Goal: Book appointment/travel/reservation

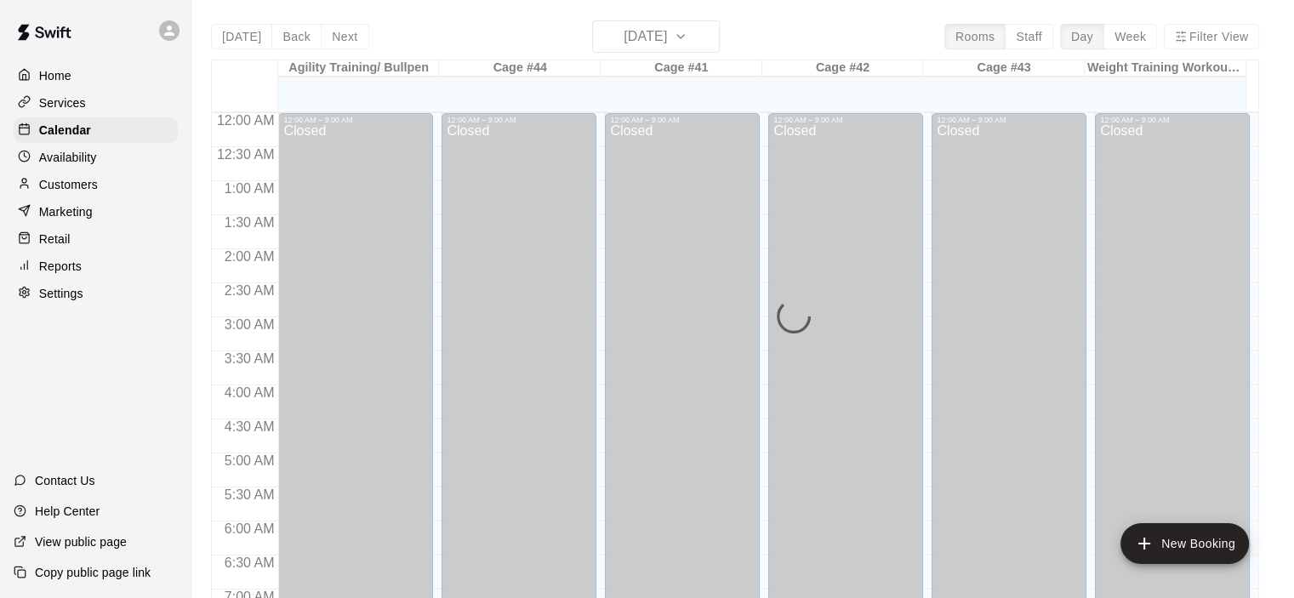
scroll to position [929, 0]
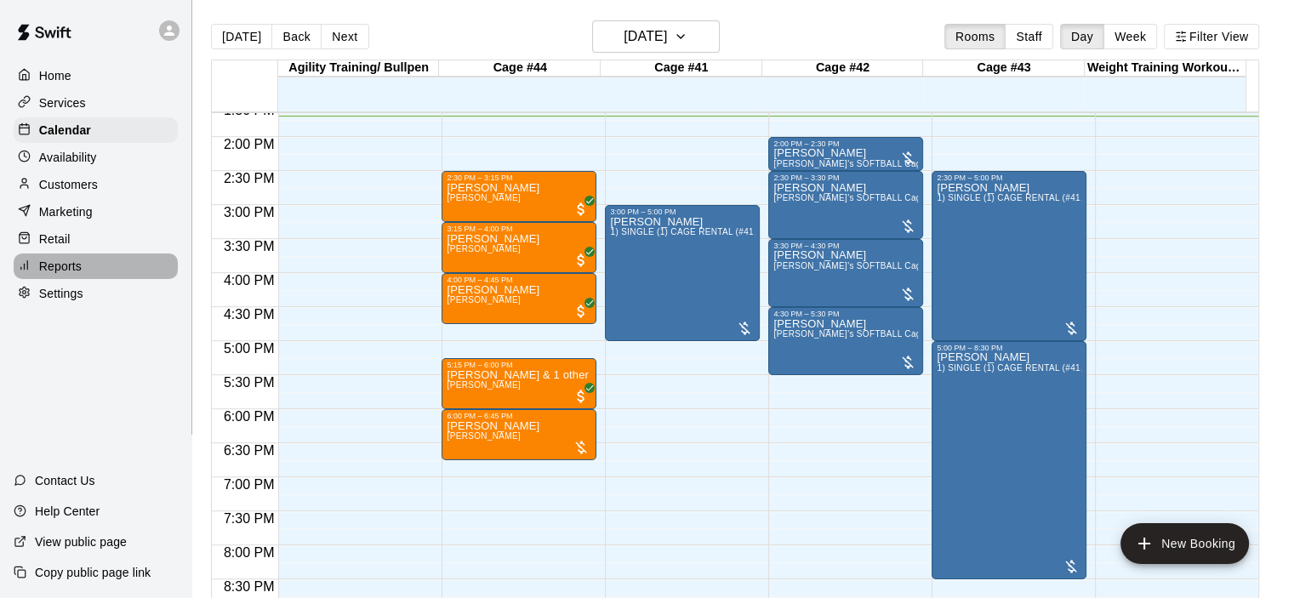
click at [61, 265] on div "Reports" at bounding box center [96, 267] width 164 height 26
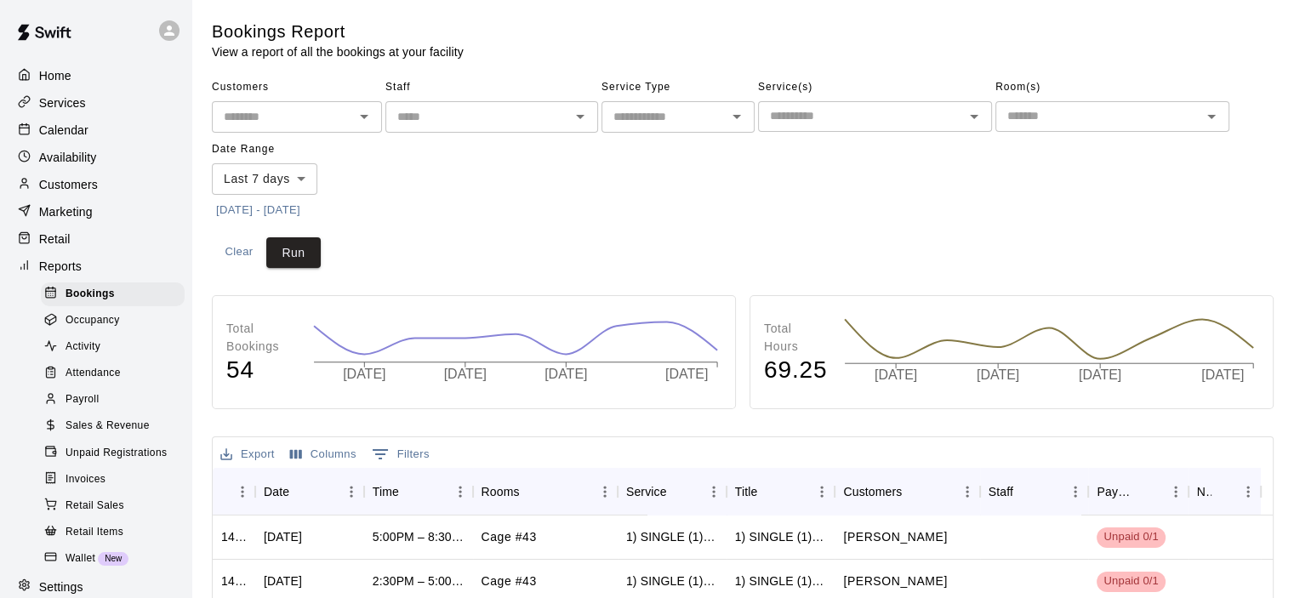
click at [72, 102] on p "Services" at bounding box center [62, 102] width 47 height 17
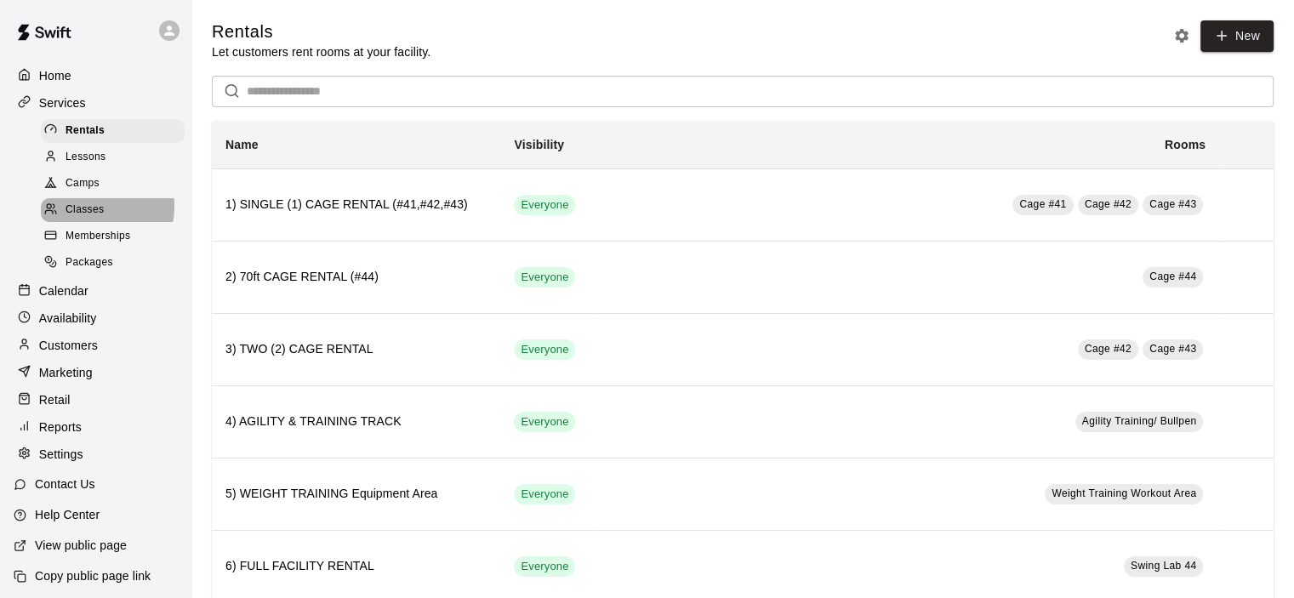
click at [90, 214] on span "Classes" at bounding box center [85, 210] width 38 height 17
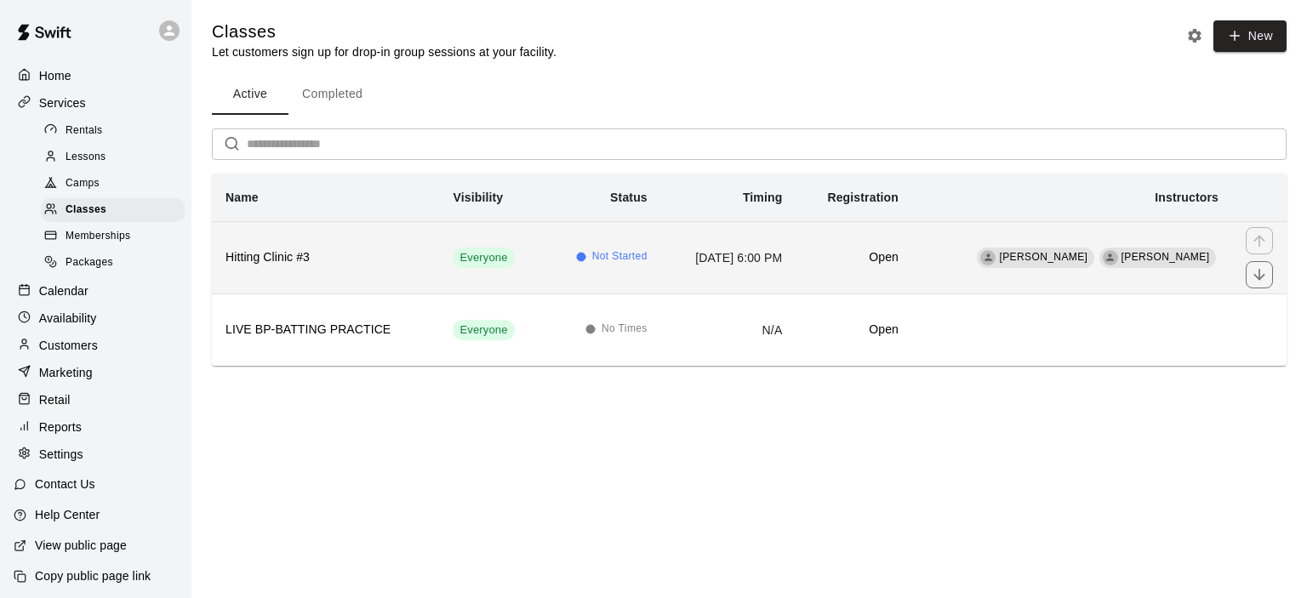
click at [294, 248] on h6 "Hitting Clinic #3" at bounding box center [325, 257] width 200 height 19
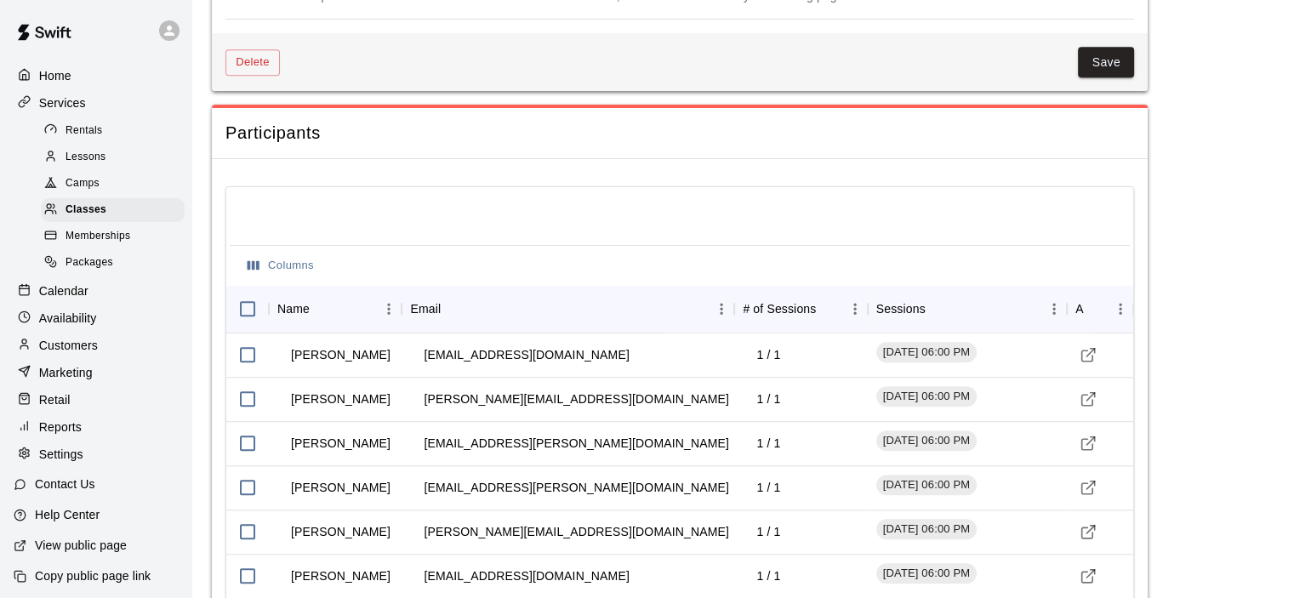
scroll to position [1617, 0]
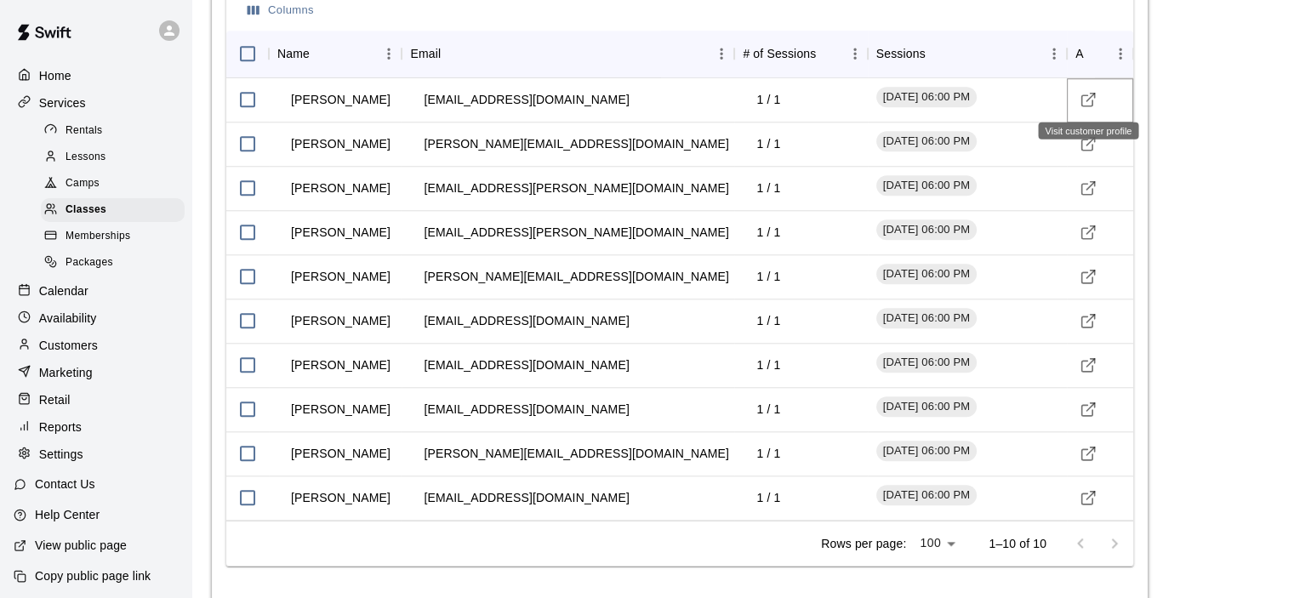
click at [1090, 98] on icon "Visit customer profile" at bounding box center [1088, 99] width 17 height 17
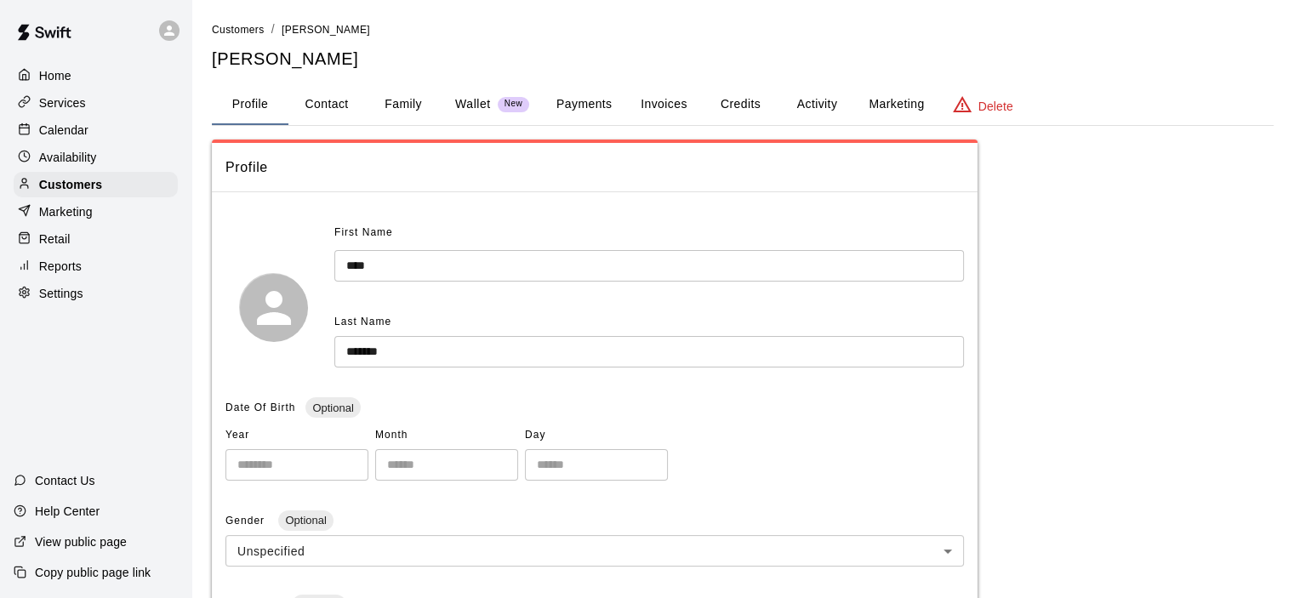
click at [596, 109] on button "Payments" at bounding box center [584, 104] width 83 height 41
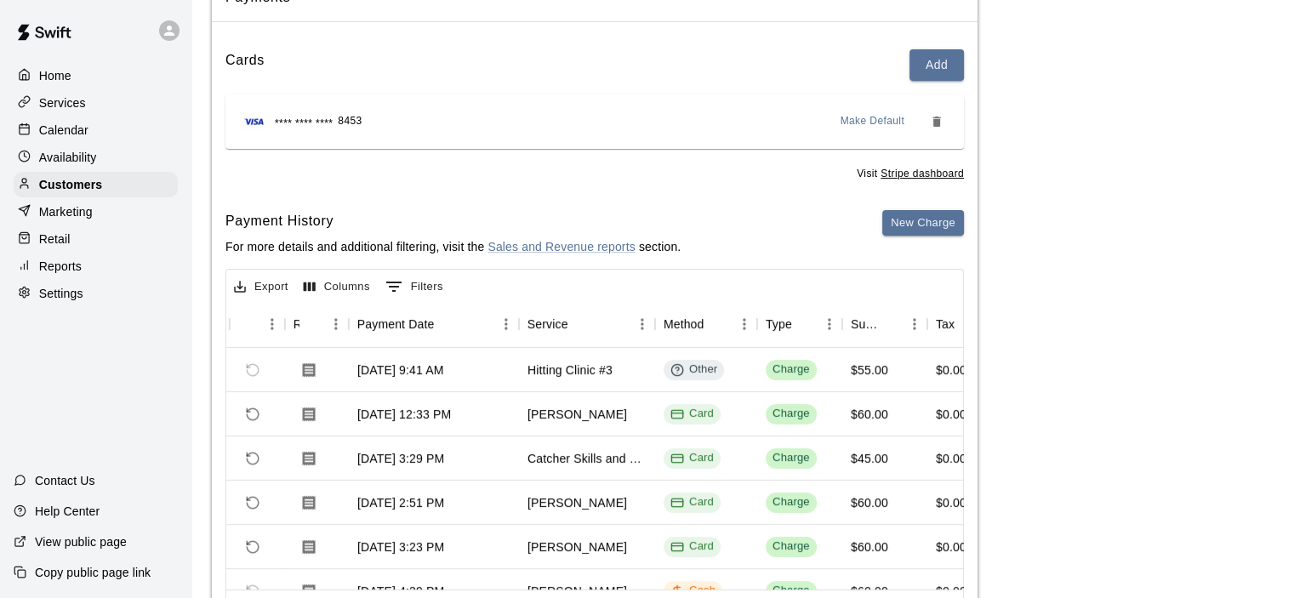
scroll to position [0, 102]
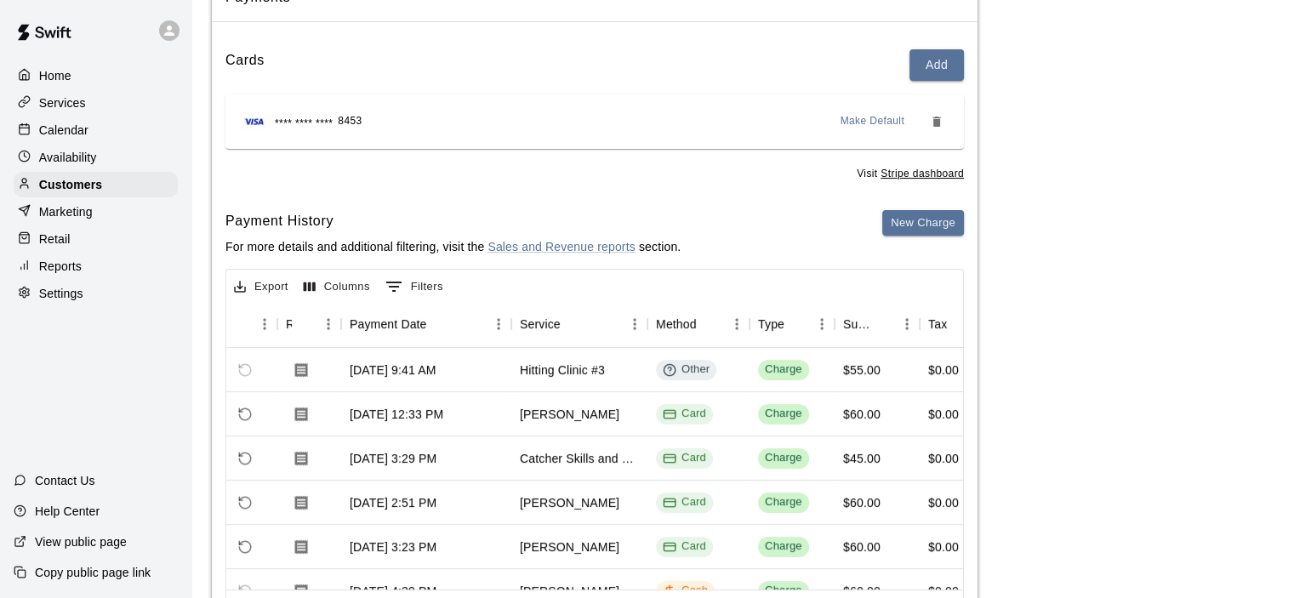
click at [61, 269] on p "Reports" at bounding box center [60, 266] width 43 height 17
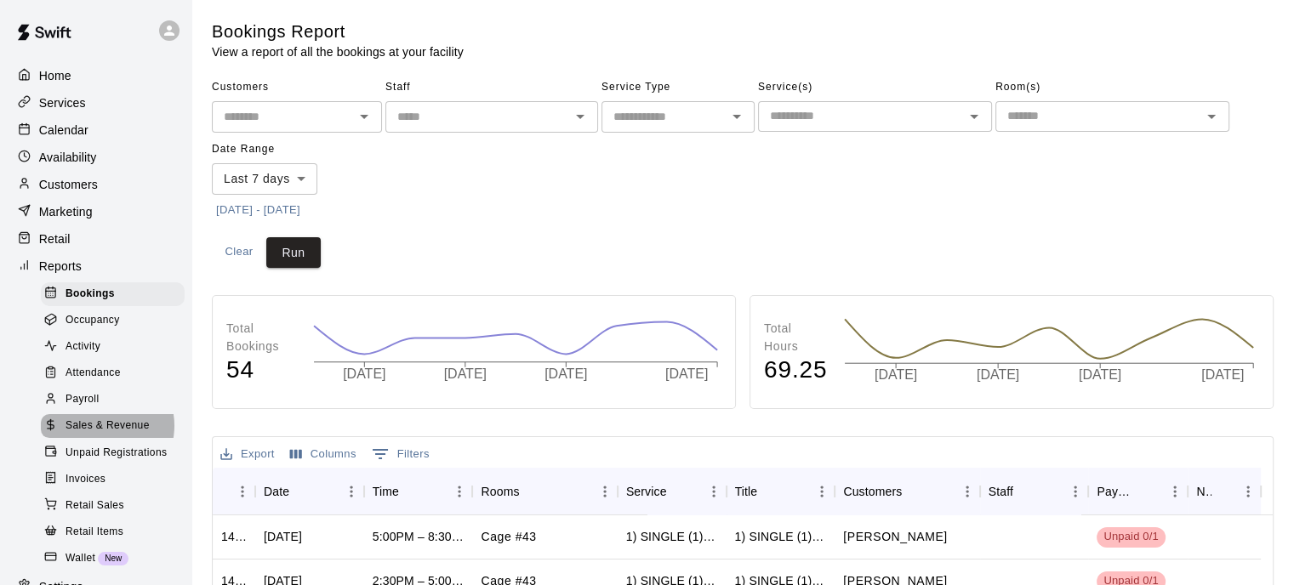
click at [100, 435] on span "Sales & Revenue" at bounding box center [108, 426] width 84 height 17
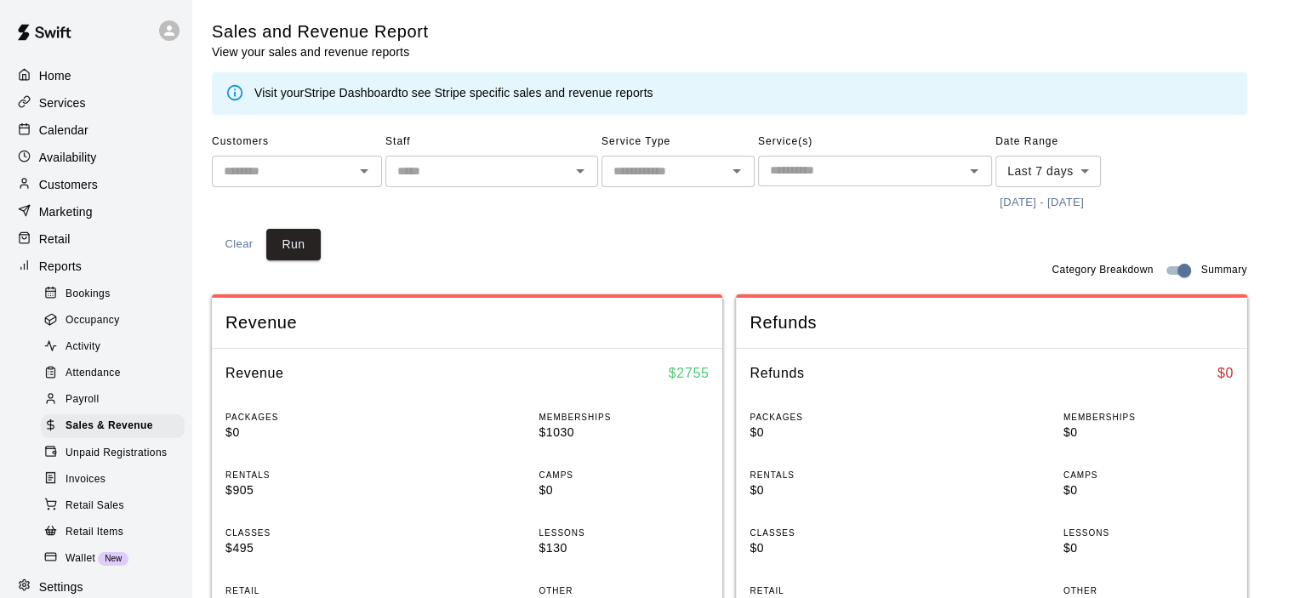
click at [376, 94] on link "Stripe Dashboard" at bounding box center [351, 93] width 94 height 14
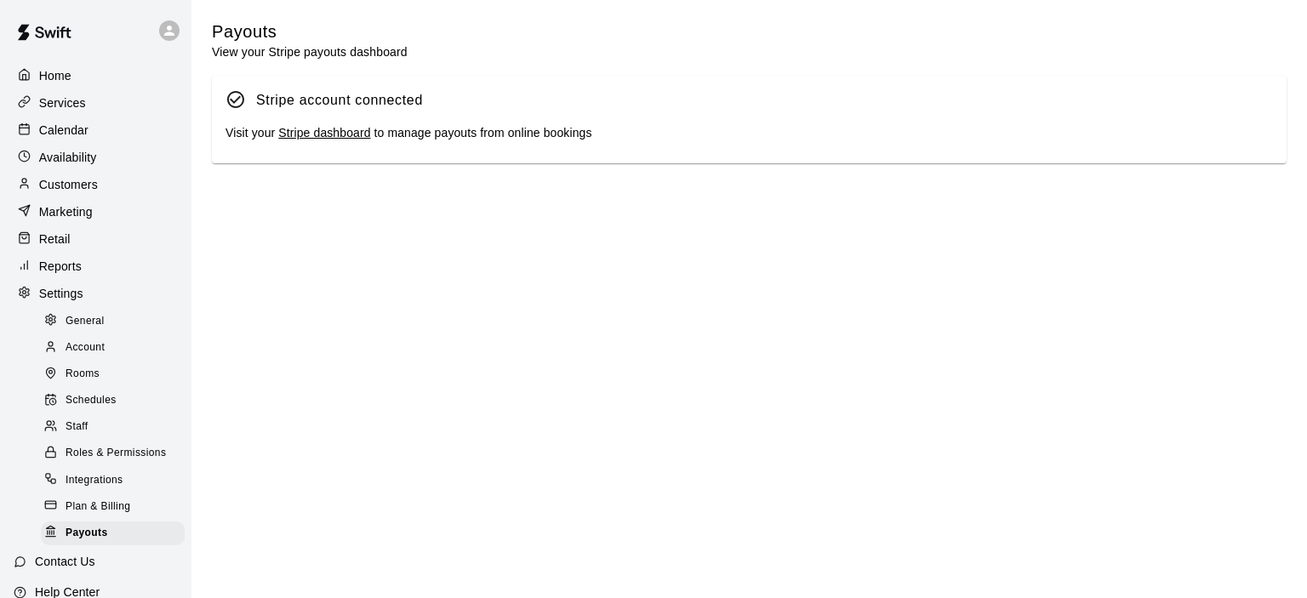
click at [322, 131] on link "Stripe dashboard" at bounding box center [324, 133] width 92 height 14
click at [63, 123] on div "Calendar" at bounding box center [96, 130] width 164 height 26
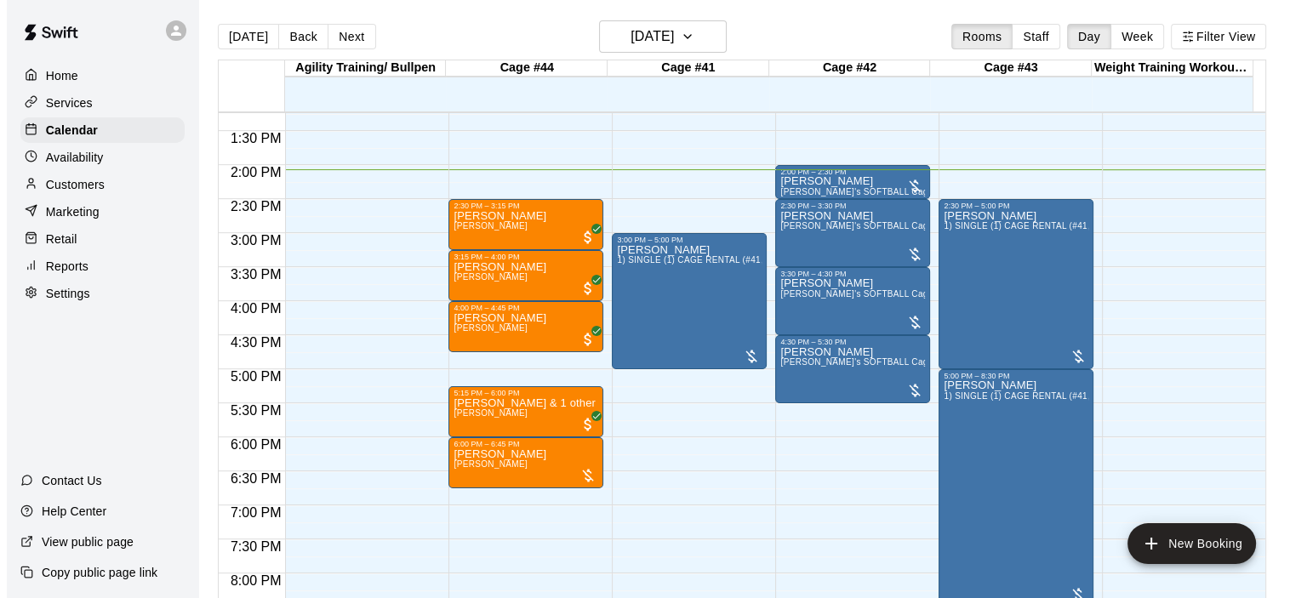
scroll to position [873, 0]
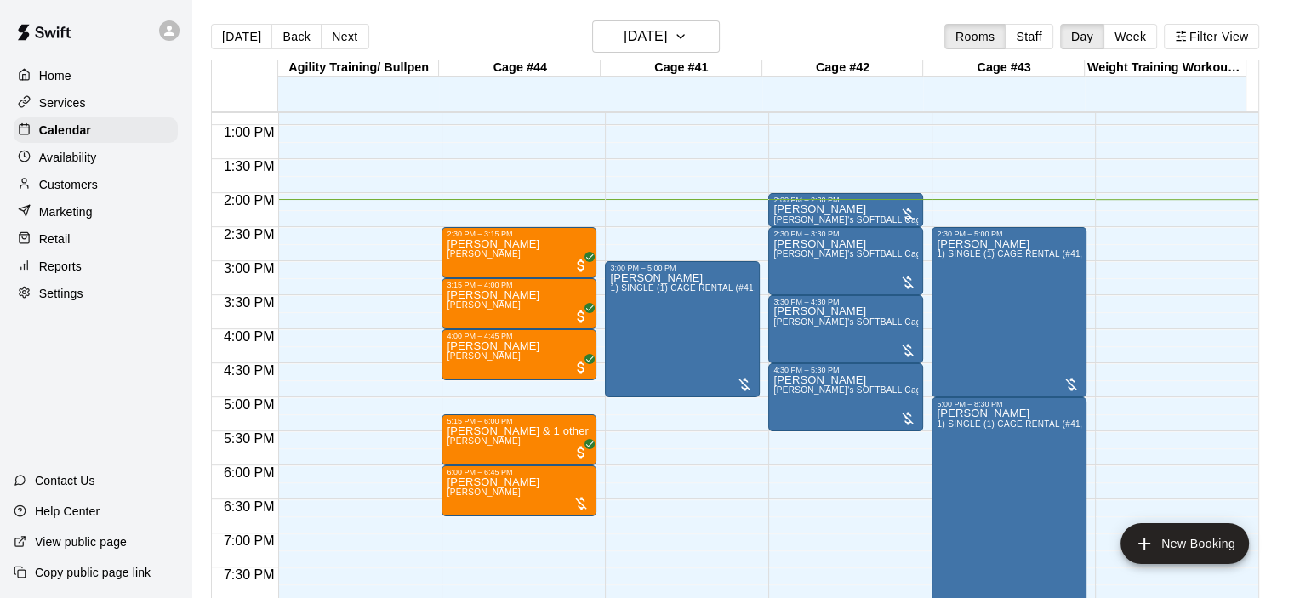
click at [642, 228] on div "12:00 AM – 9:00 AM Closed 3:00 PM – 5:00 PM [PERSON_NAME] 1) SINGLE (1) CAGE RE…" at bounding box center [682, 57] width 155 height 1634
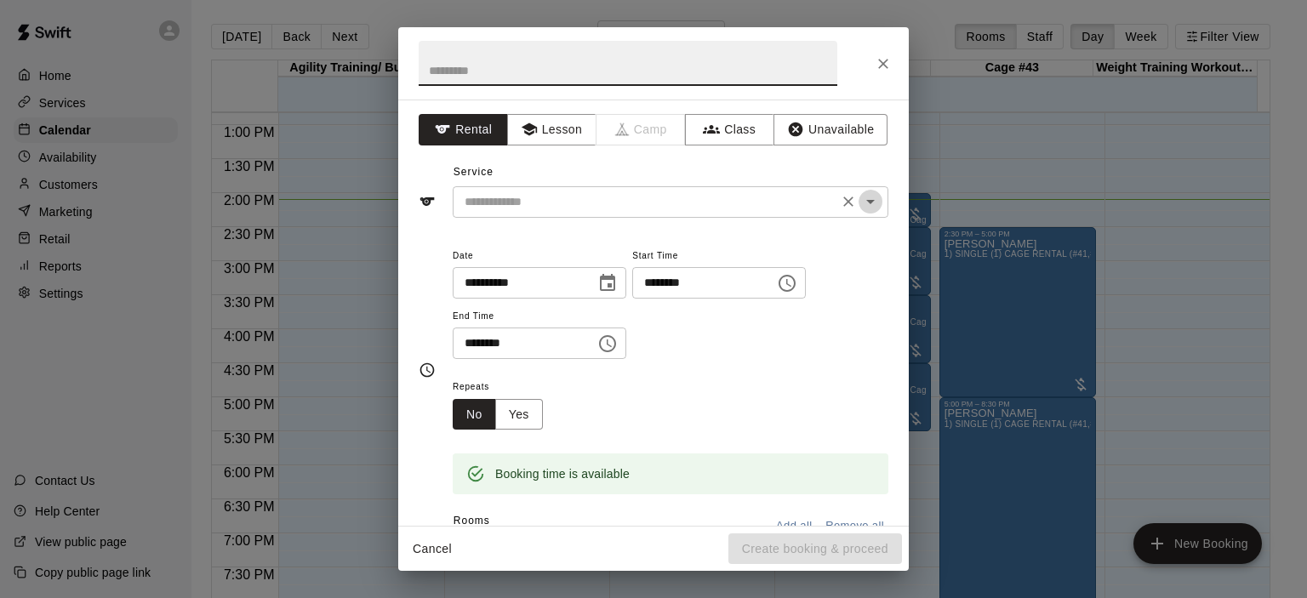
click at [860, 203] on icon "Open" at bounding box center [870, 201] width 20 height 20
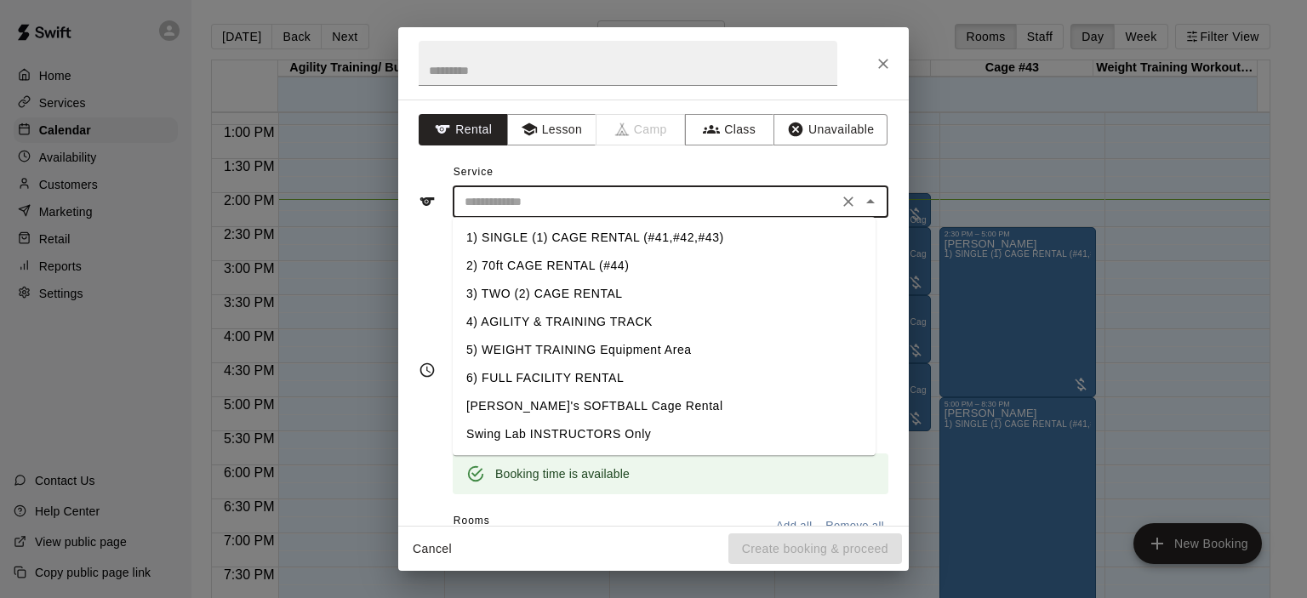
click at [631, 236] on li "1) SINGLE (1) CAGE RENTAL (#41,#42,#43)" at bounding box center [664, 238] width 423 height 28
type input "**********"
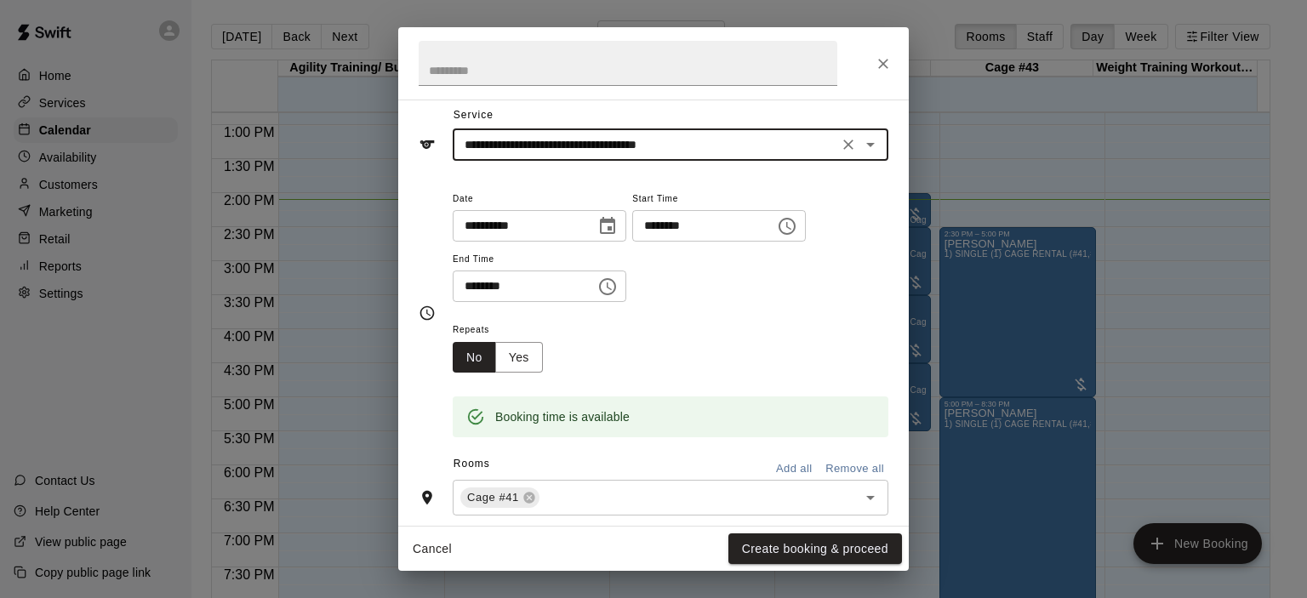
scroll to position [170, 0]
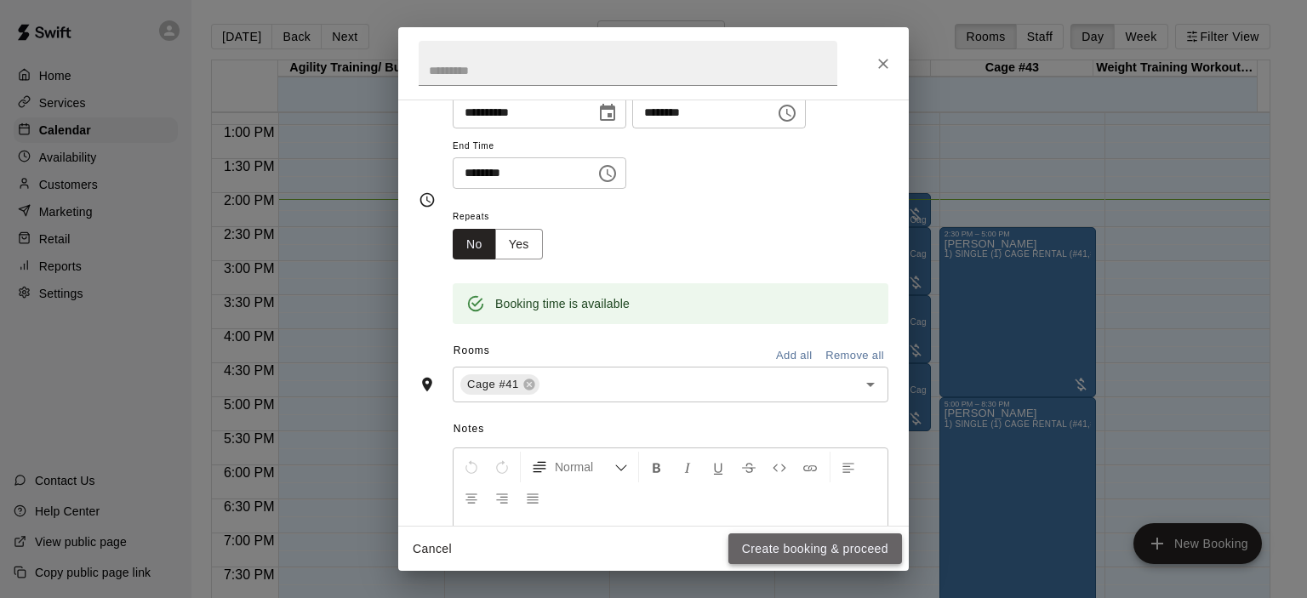
click at [803, 539] on button "Create booking & proceed" at bounding box center [815, 549] width 174 height 31
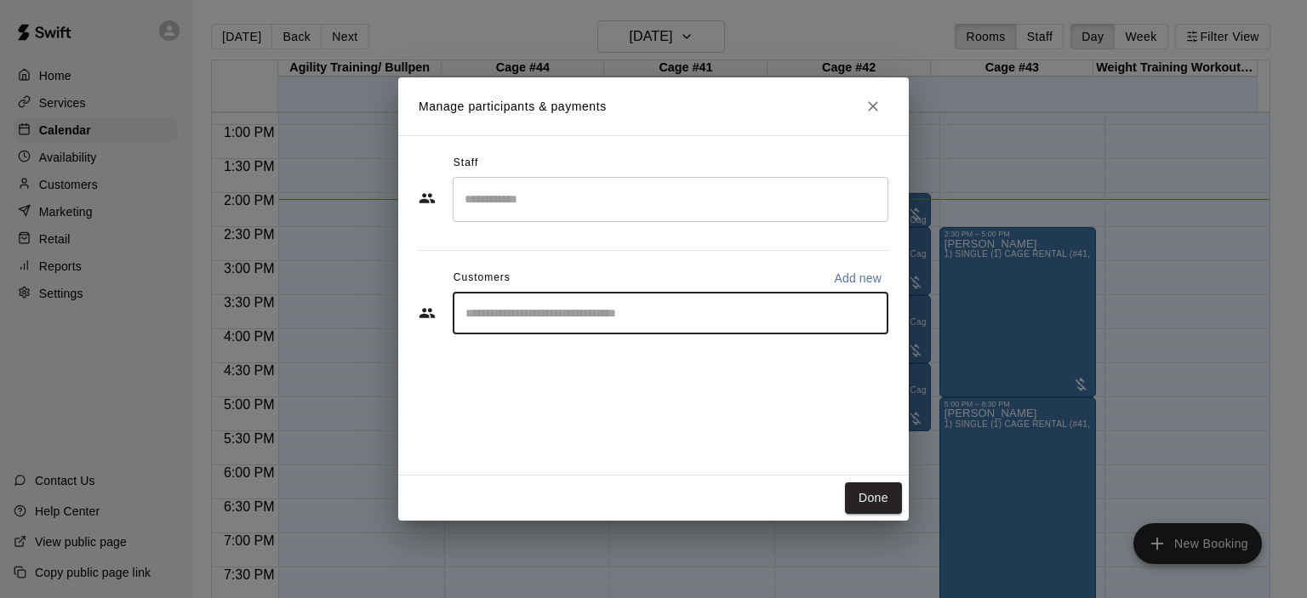
click at [551, 310] on input "Start typing to search customers..." at bounding box center [670, 313] width 420 height 17
type input "***"
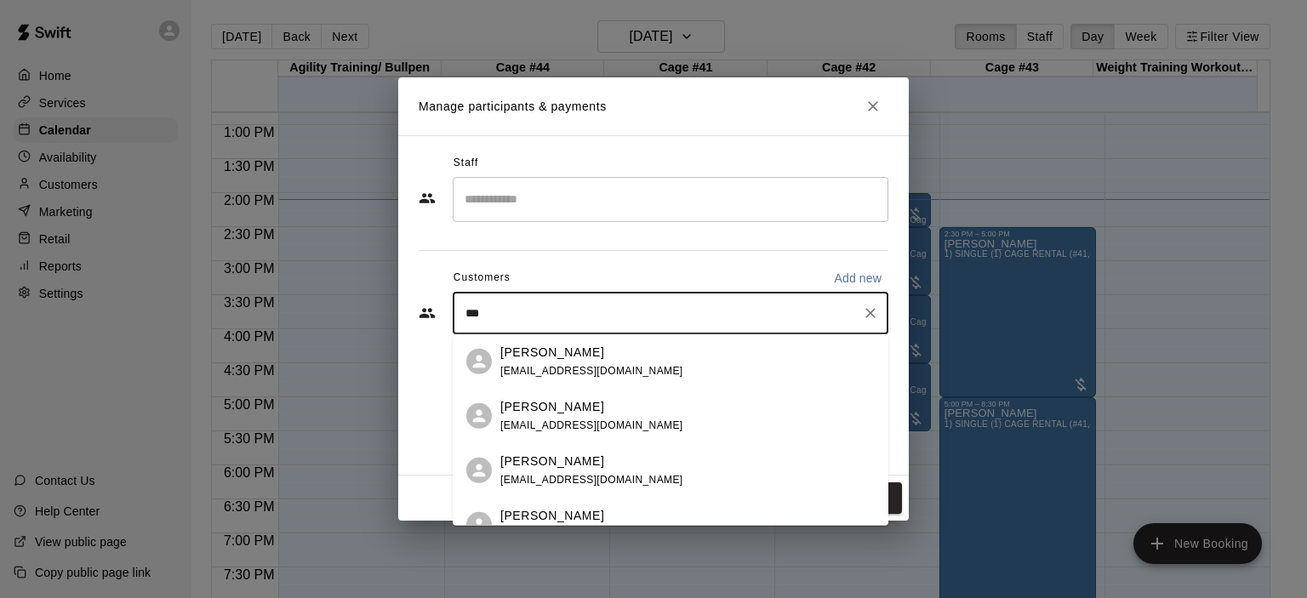
click at [548, 412] on p "[PERSON_NAME]" at bounding box center [552, 406] width 104 height 18
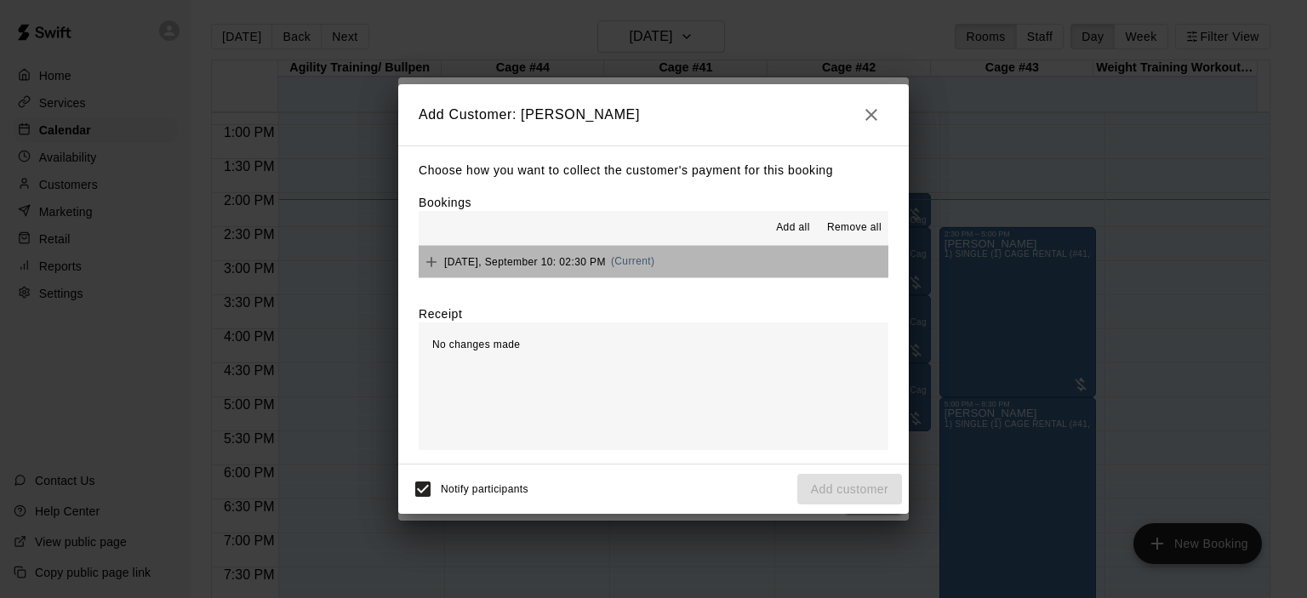
click at [655, 260] on span "(Current)" at bounding box center [633, 261] width 44 height 12
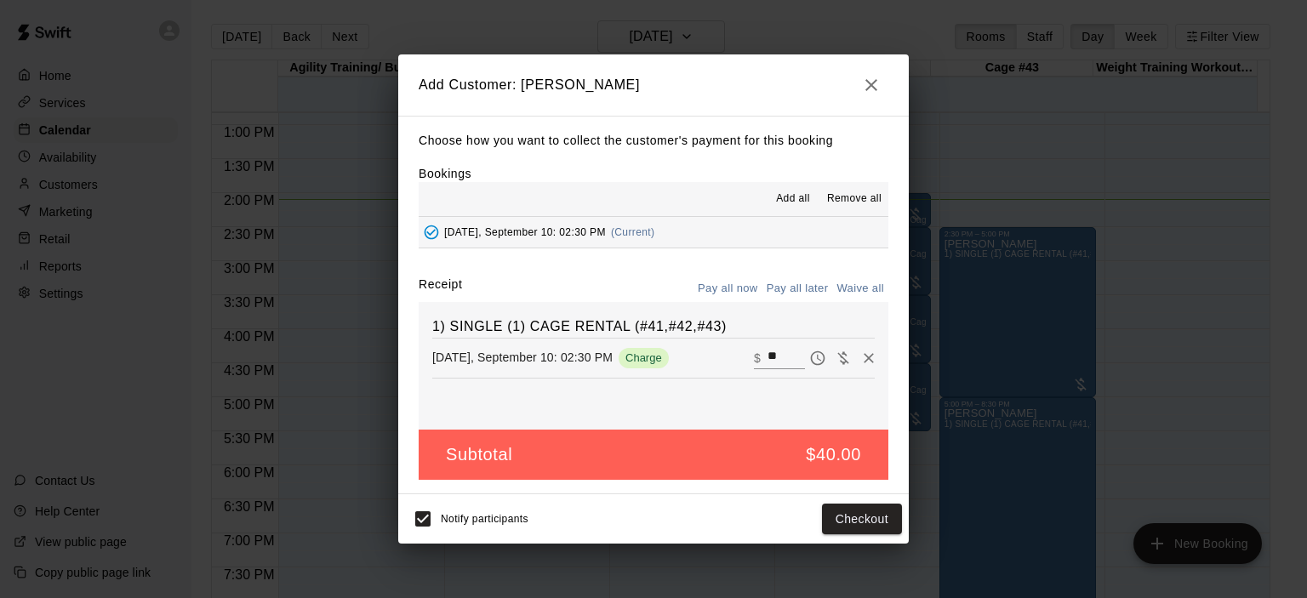
click at [809, 288] on button "Pay all later" at bounding box center [797, 289] width 71 height 26
click at [863, 521] on button "Add customer" at bounding box center [849, 519] width 105 height 31
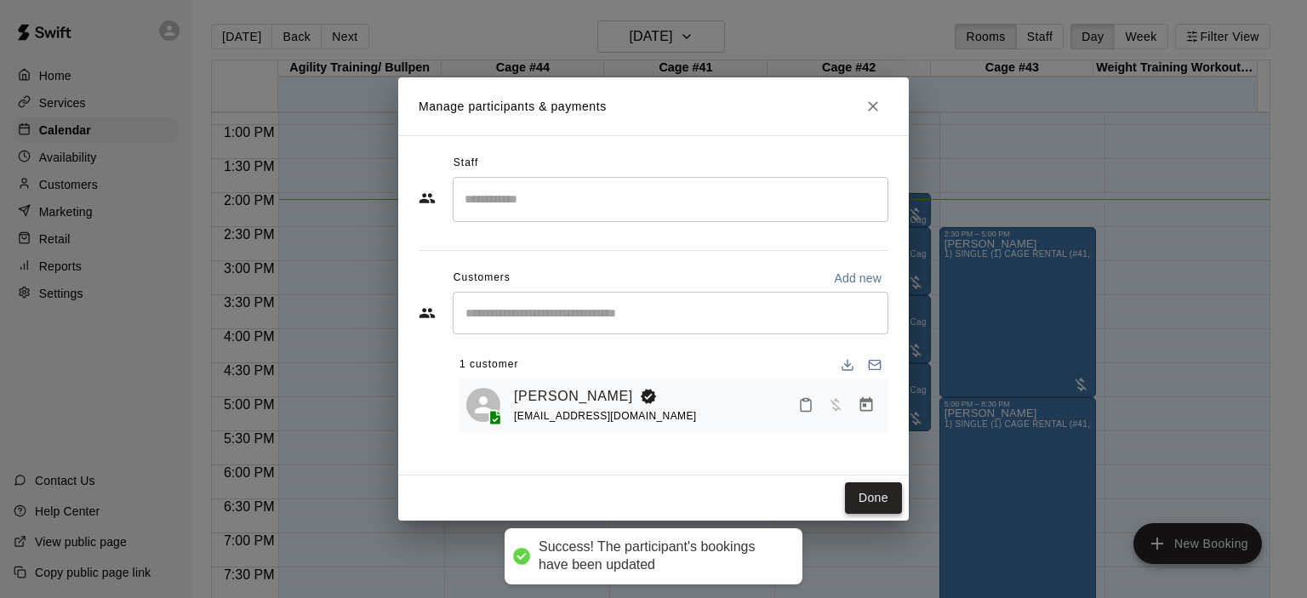
click at [872, 495] on button "Done" at bounding box center [873, 497] width 57 height 31
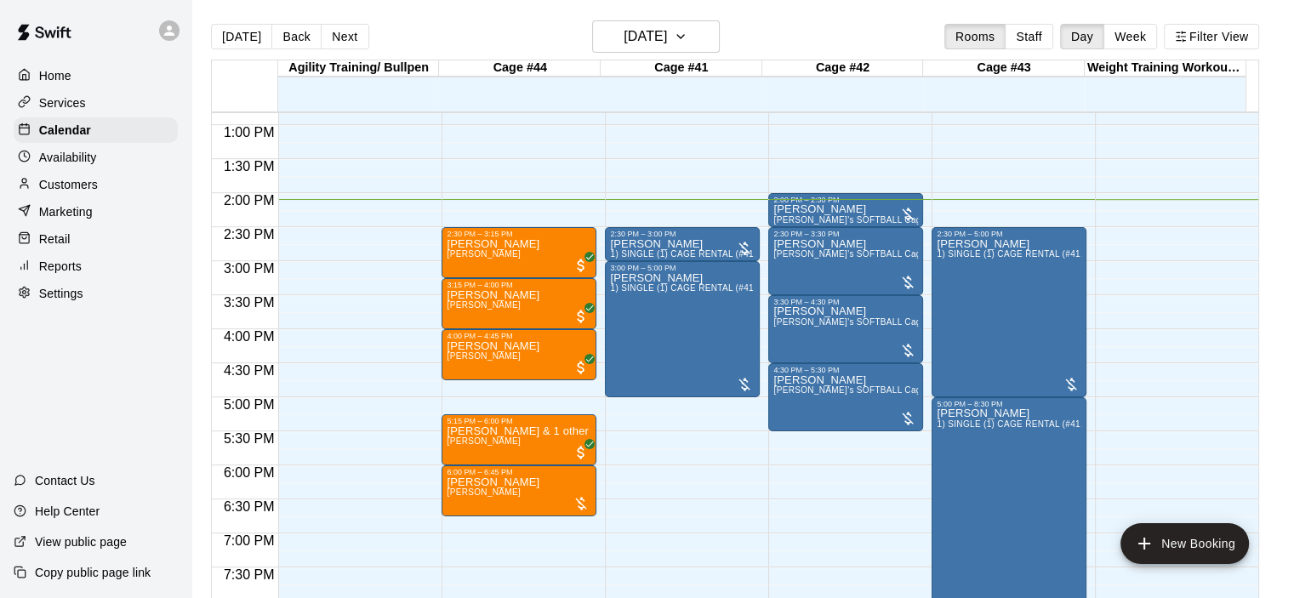
click at [328, 277] on div "12:00 AM – 9:00 AM Closed 10:00 PM – 11:59 PM Closed" at bounding box center [355, 57] width 155 height 1634
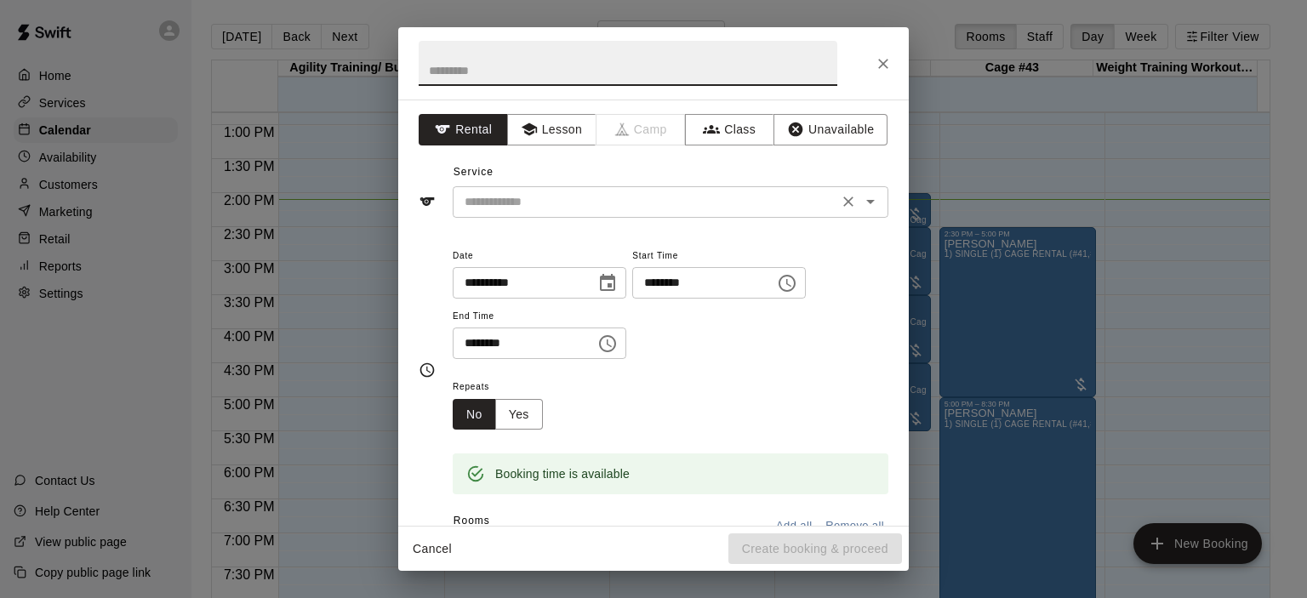
click at [865, 201] on icon "Open" at bounding box center [870, 201] width 20 height 20
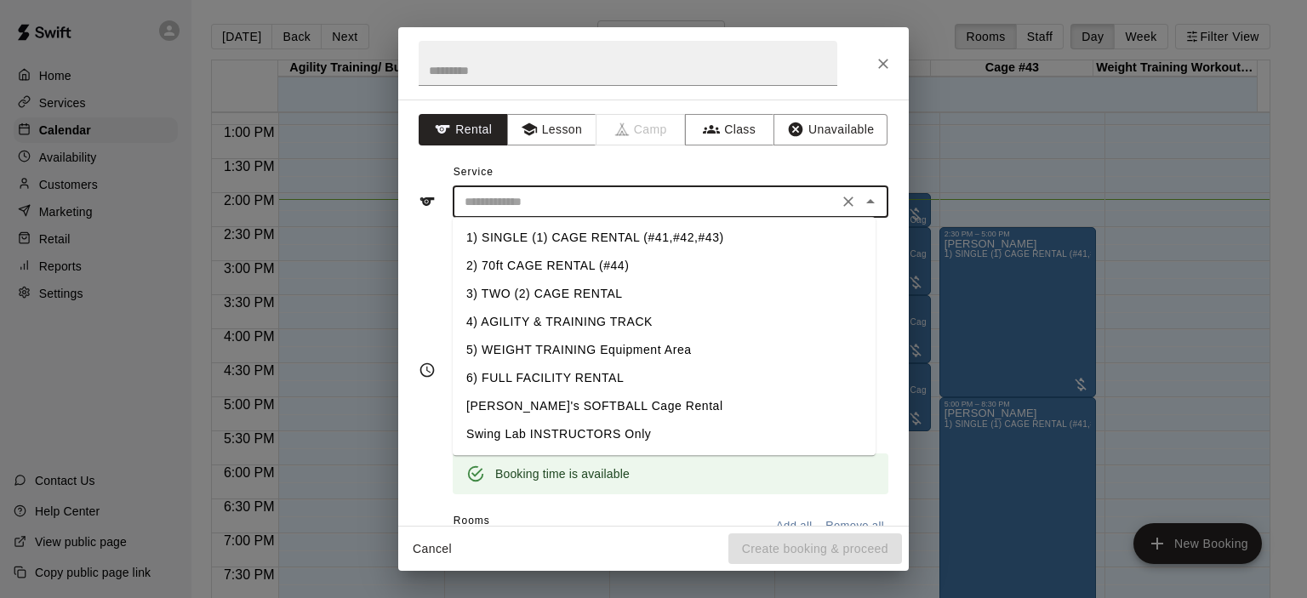
click at [542, 318] on li "4) AGILITY & TRAINING TRACK" at bounding box center [664, 322] width 423 height 28
type input "**********"
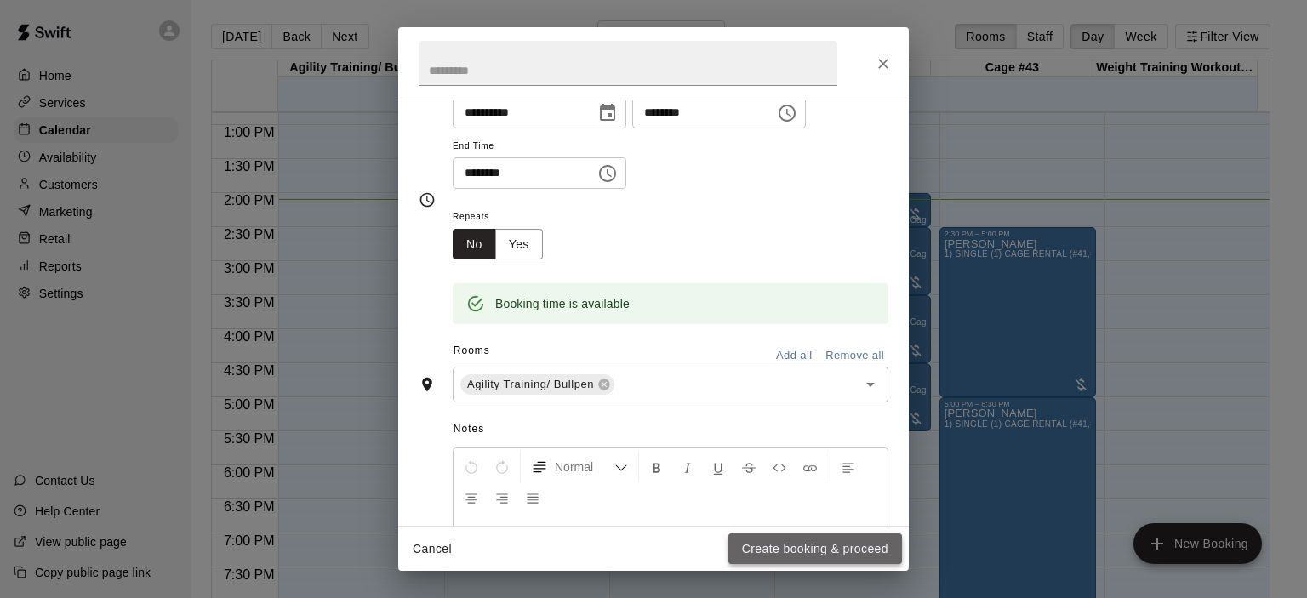
click at [827, 543] on button "Create booking & proceed" at bounding box center [815, 549] width 174 height 31
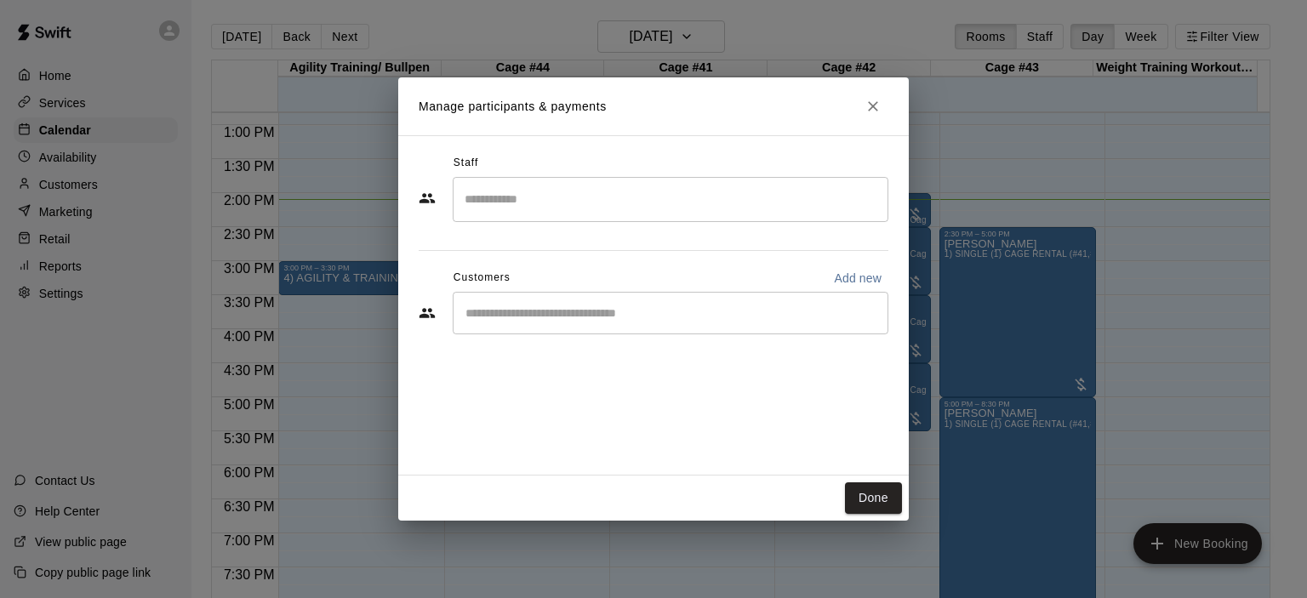
click at [582, 317] on input "Start typing to search customers..." at bounding box center [670, 313] width 420 height 17
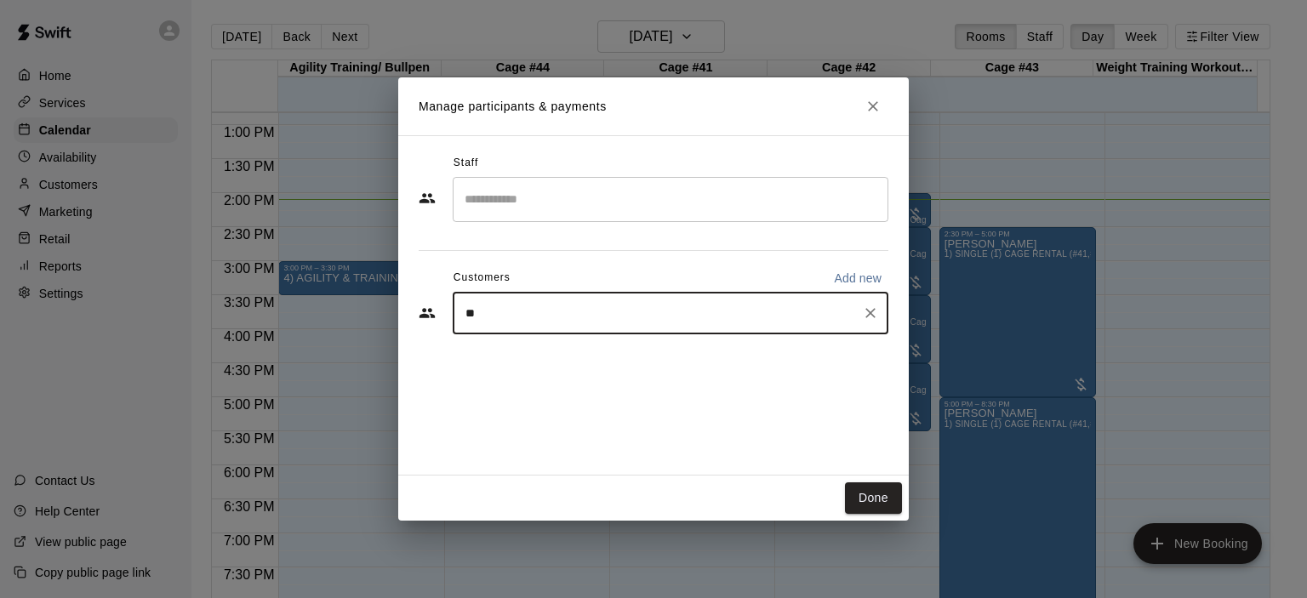
type input "***"
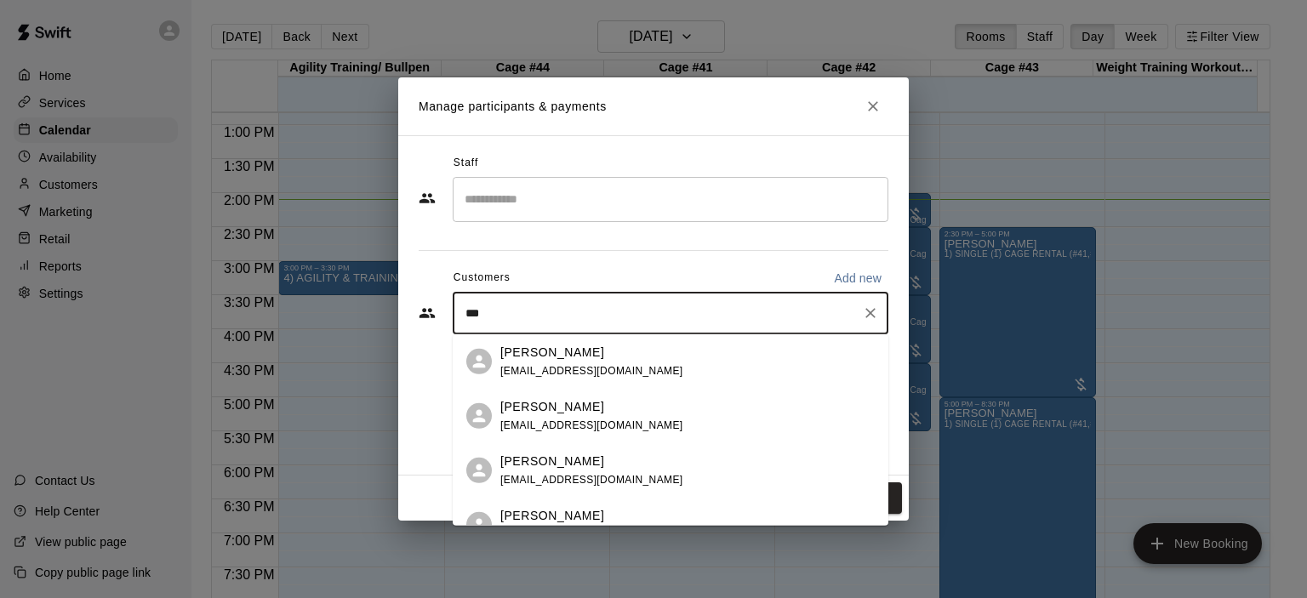
click at [583, 423] on span "[EMAIL_ADDRESS][DOMAIN_NAME]" at bounding box center [591, 425] width 183 height 12
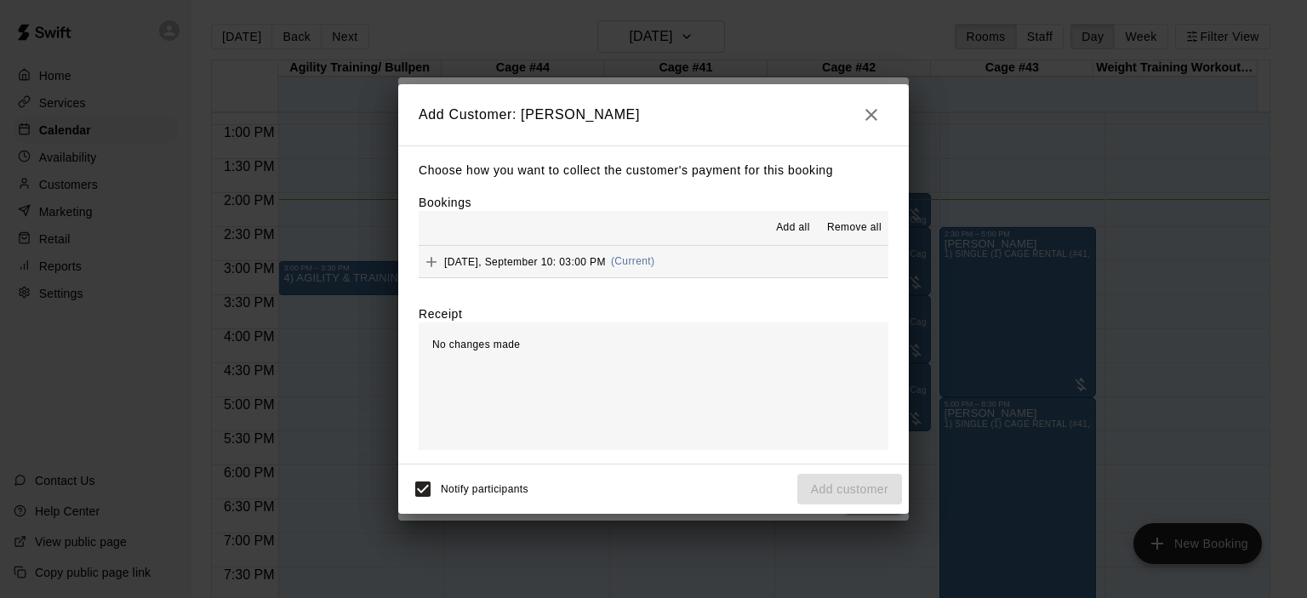
click at [651, 254] on div "[DATE], September 10: 03:00 PM (Current)" at bounding box center [537, 262] width 236 height 26
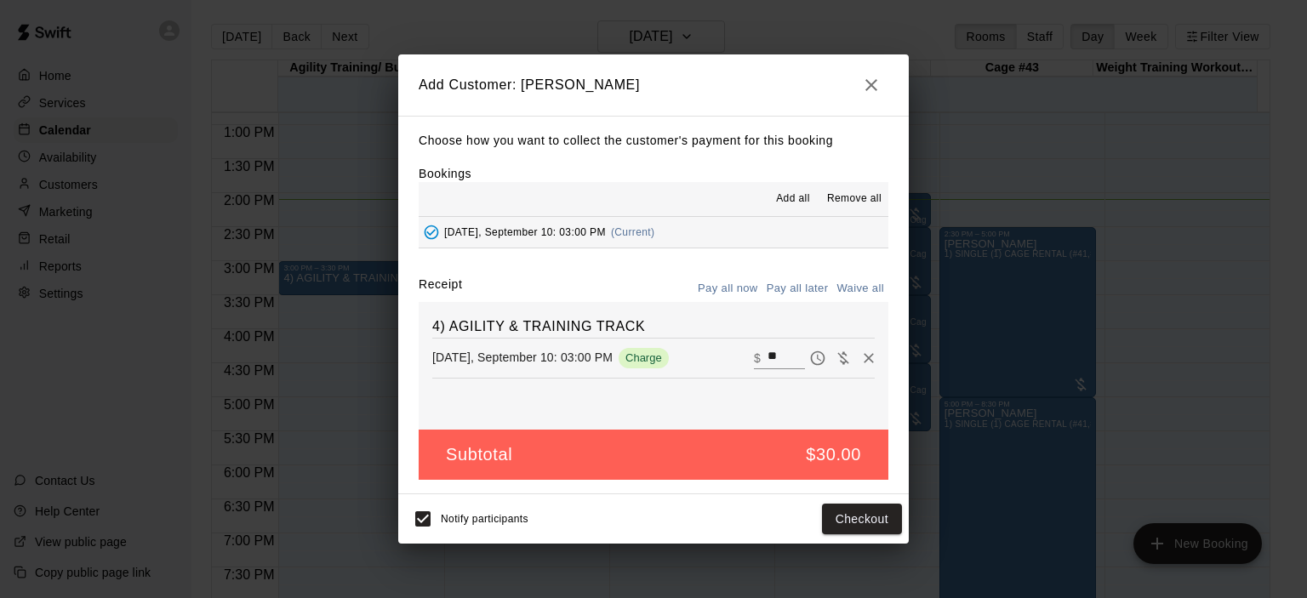
click at [802, 295] on button "Pay all later" at bounding box center [797, 289] width 71 height 26
click at [857, 516] on button "Add customer" at bounding box center [849, 519] width 105 height 31
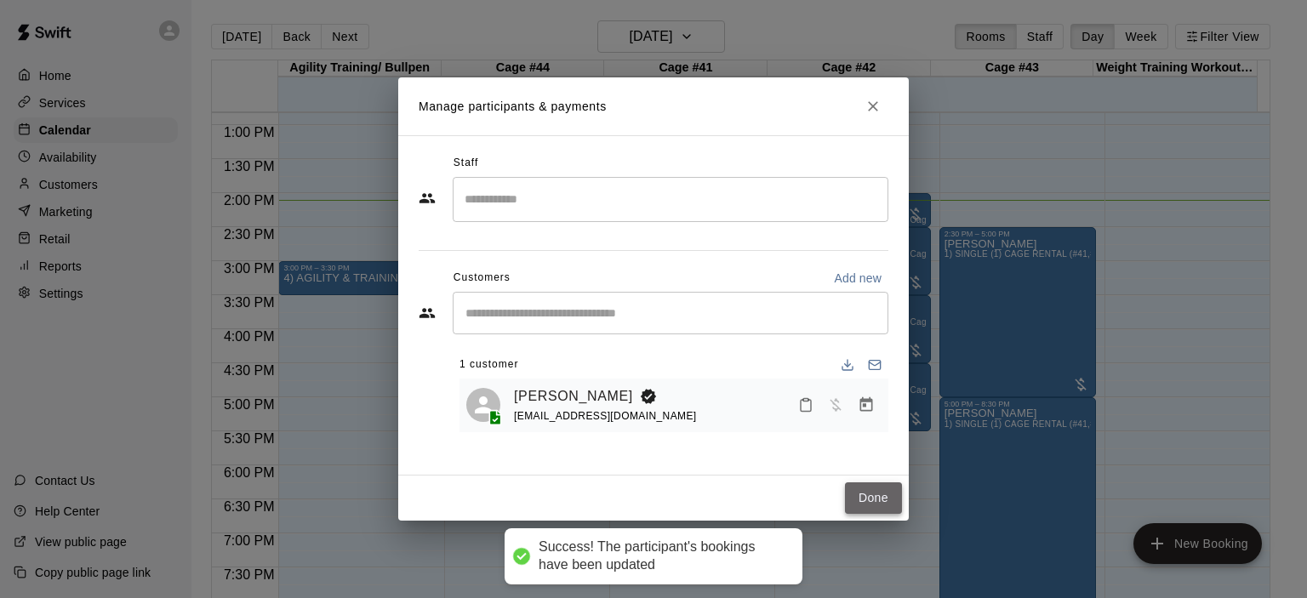
click at [869, 503] on button "Done" at bounding box center [873, 497] width 57 height 31
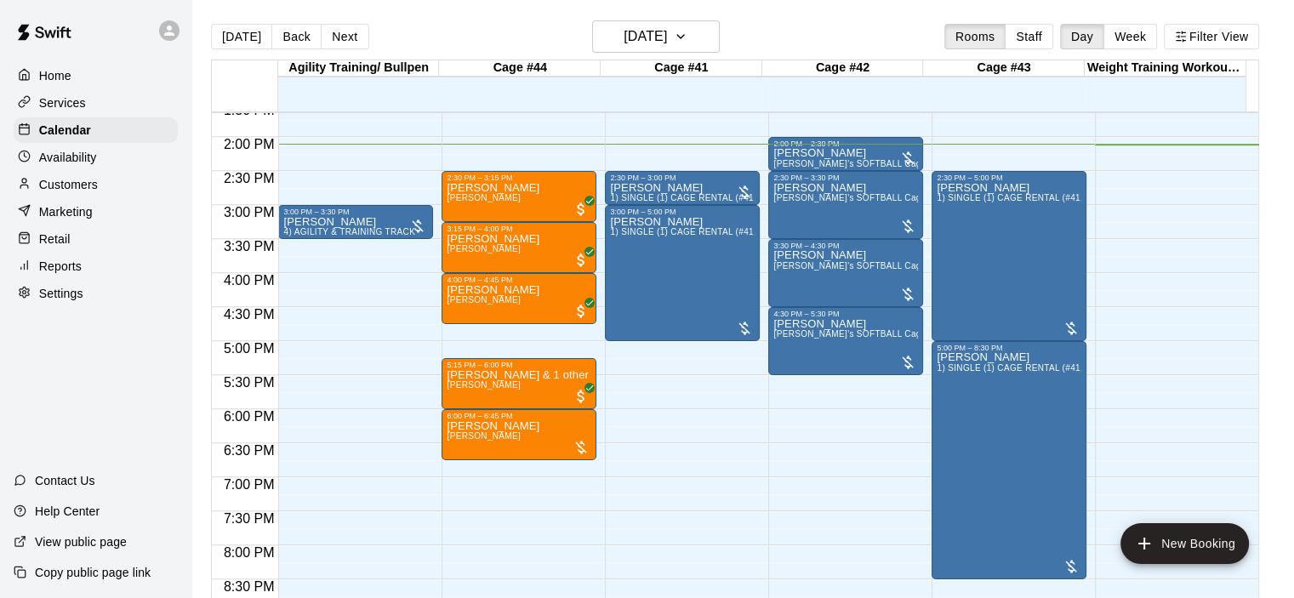
scroll to position [958, 0]
